Goal: Information Seeking & Learning: Learn about a topic

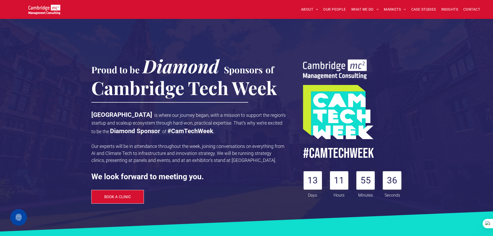
scroll to position [259, 0]
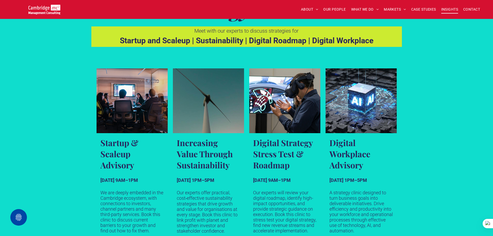
click at [444, 10] on span "INSIGHTS" at bounding box center [449, 9] width 17 height 8
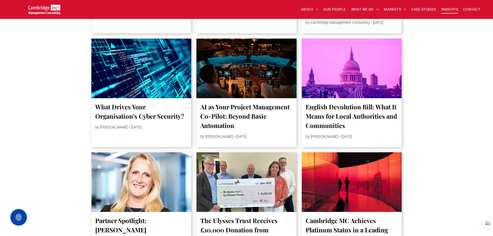
scroll to position [440, 0]
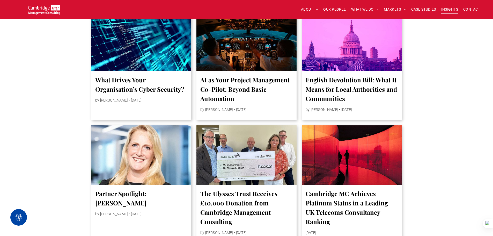
click at [132, 153] on div at bounding box center [141, 155] width 106 height 63
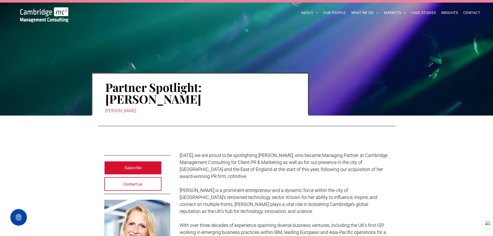
click at [52, 13] on img at bounding box center [44, 14] width 48 height 15
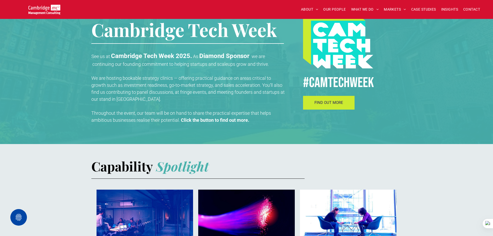
scroll to position [181, 0]
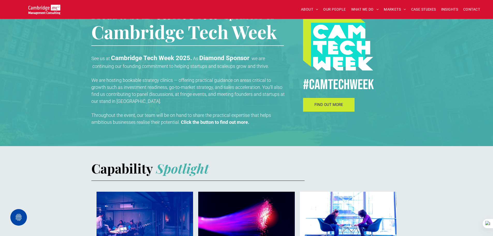
click at [353, 106] on link "FIND OUT MORE" at bounding box center [329, 105] width 52 height 14
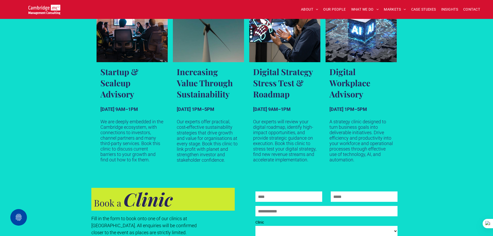
scroll to position [285, 0]
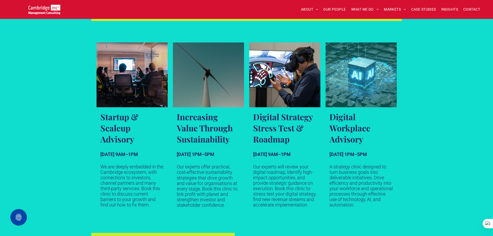
click at [345, 169] on p "A strategy clinic designed to turn business goals into deliverable initiatives.…" at bounding box center [361, 185] width 63 height 43
click at [340, 85] on link "Futuristic cube on a tech background with the words 'AI' in neon glow" at bounding box center [361, 74] width 71 height 65
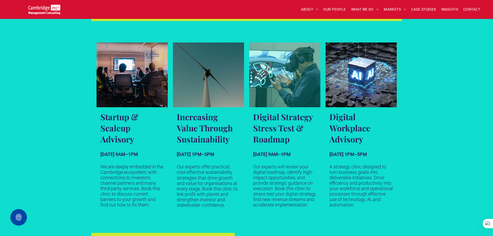
click at [306, 90] on link "Middle-aged man wearing VR headset interacts infront of a tech dashboard" at bounding box center [284, 74] width 71 height 65
